Goal: Task Accomplishment & Management: Use online tool/utility

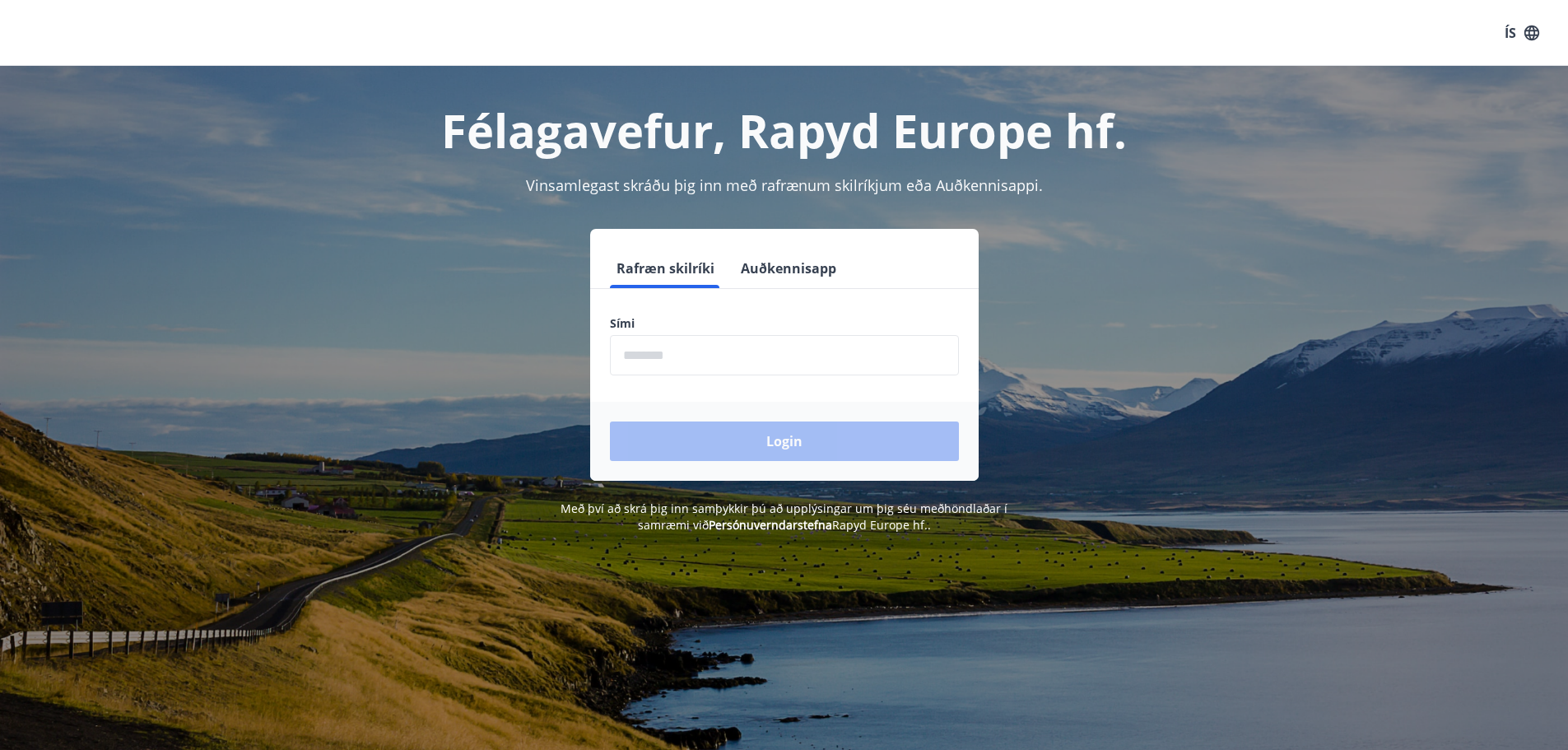
click at [449, 400] on div "Rafræn skilríki Auðkennisapp Sími ​ Login" at bounding box center [784, 355] width 1146 height 252
click at [744, 348] on input "phone" at bounding box center [784, 355] width 349 height 41
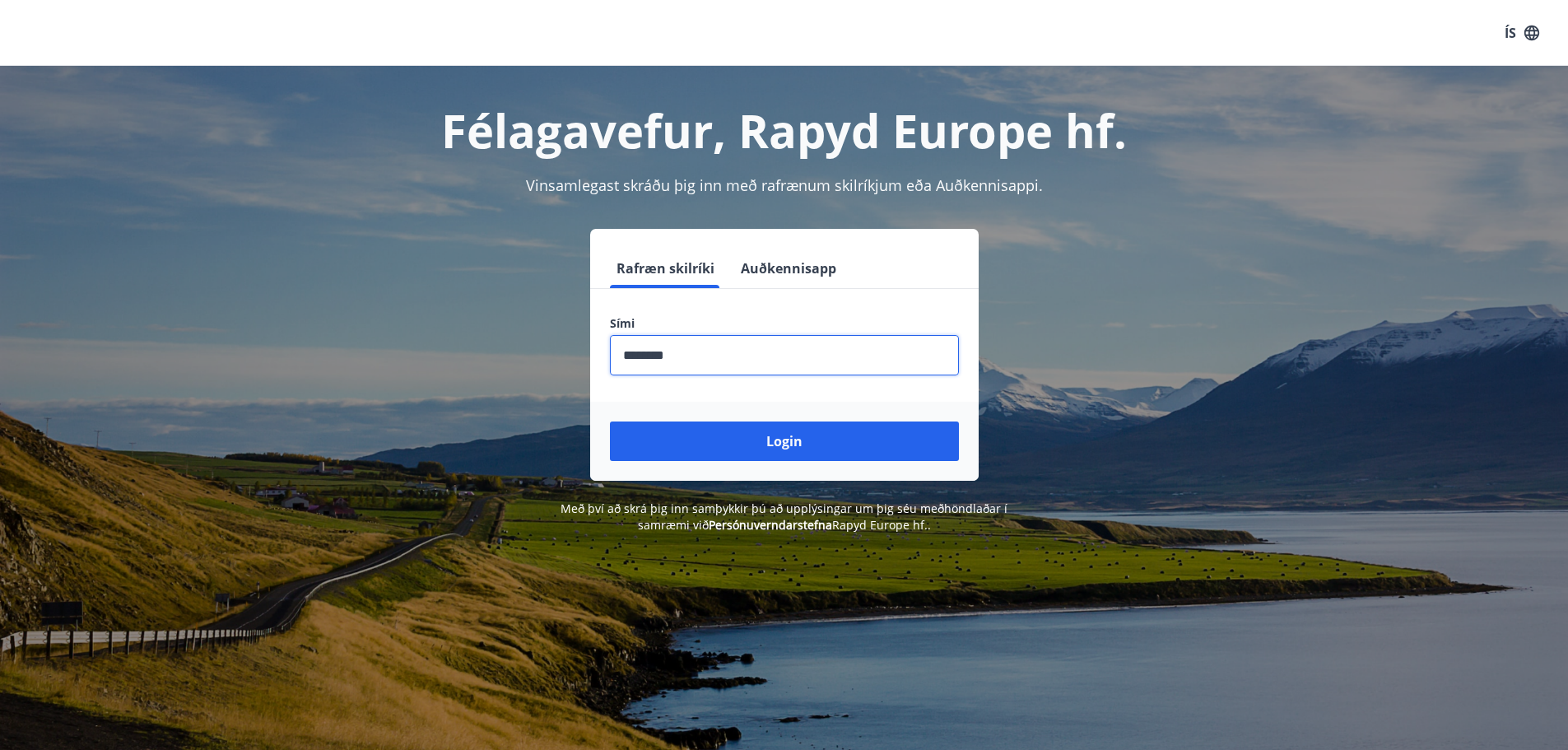
type input "********"
click at [610, 421] on button "Login" at bounding box center [784, 441] width 349 height 40
